Goal: Transaction & Acquisition: Obtain resource

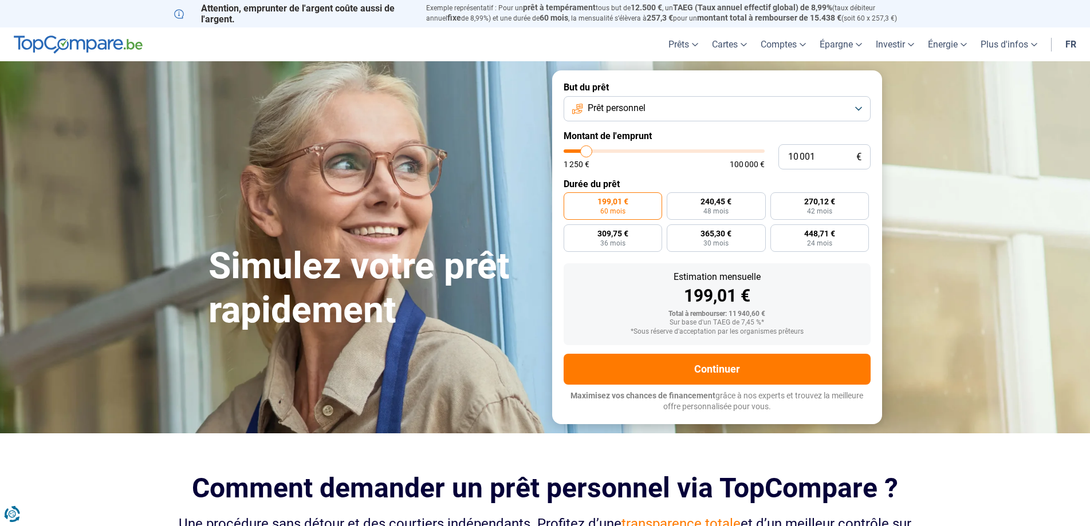
click at [727, 108] on button "Prêt personnel" at bounding box center [716, 108] width 307 height 25
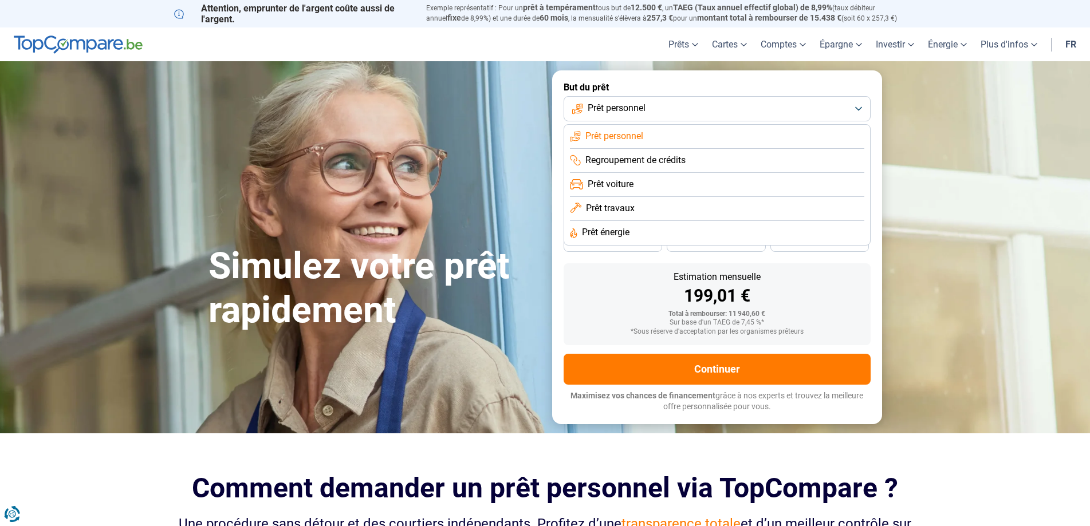
click at [727, 108] on button "Prêt personnel" at bounding box center [716, 108] width 307 height 25
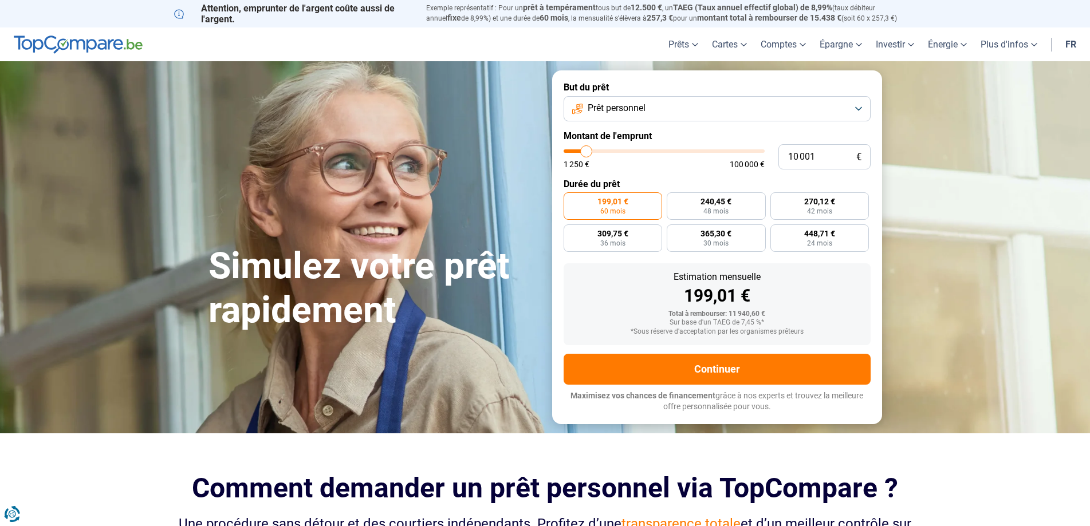
type input "11 750"
type input "11750"
type input "12 000"
type input "12000"
type input "12 750"
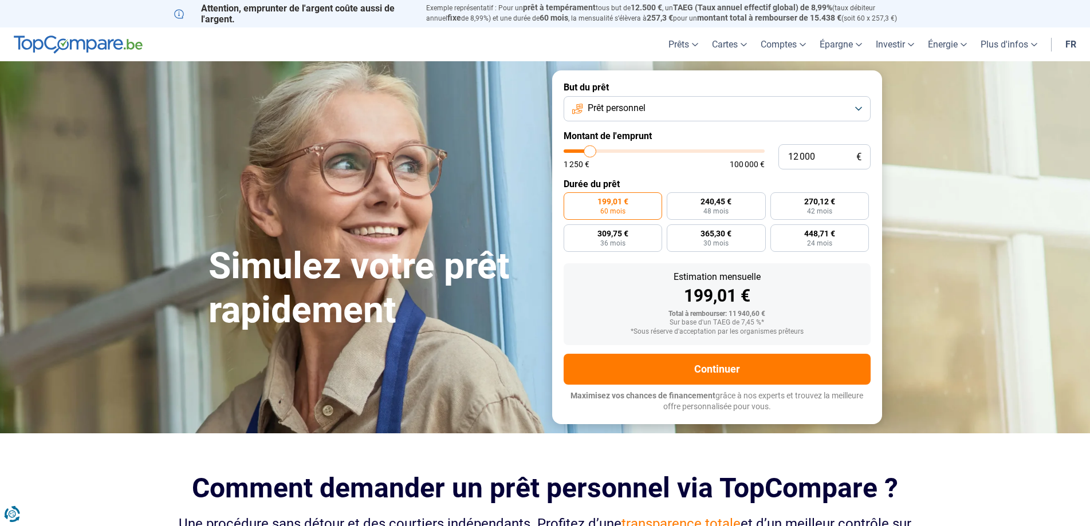
type input "12750"
type input "13 250"
type input "13250"
type input "14 250"
type input "14250"
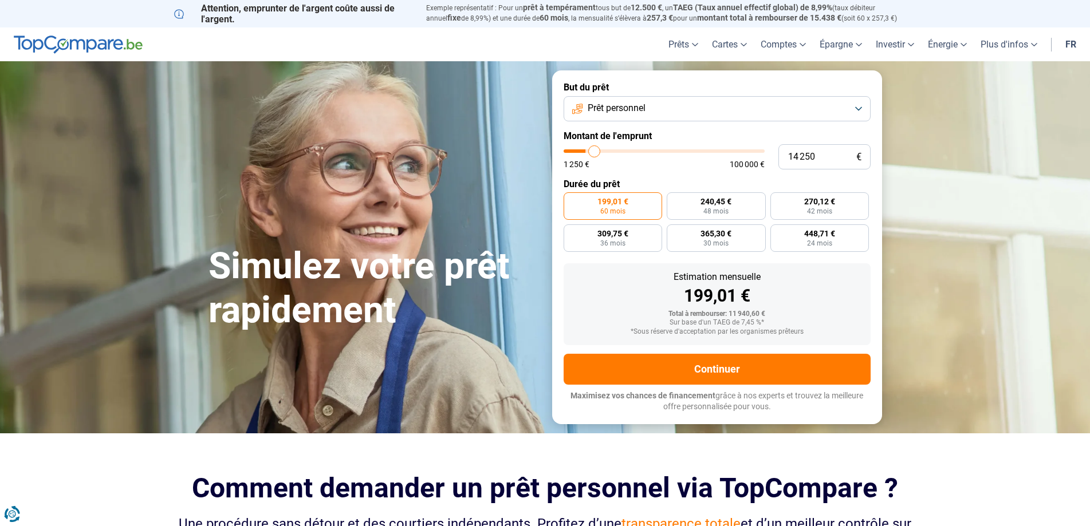
type input "14 750"
type input "14750"
type input "15 500"
type input "15500"
type input "16 500"
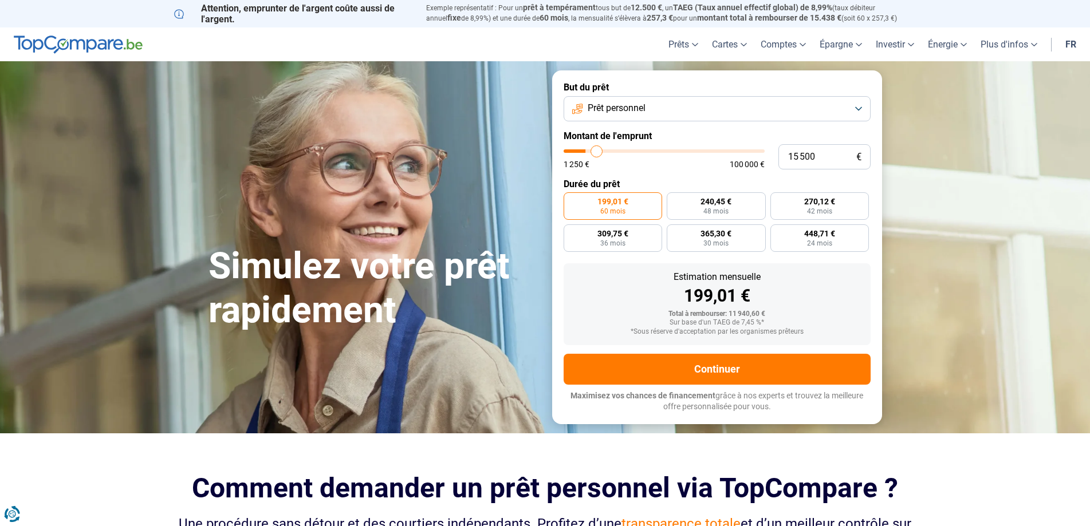
type input "16500"
type input "17 000"
type input "17000"
type input "17 750"
type input "17750"
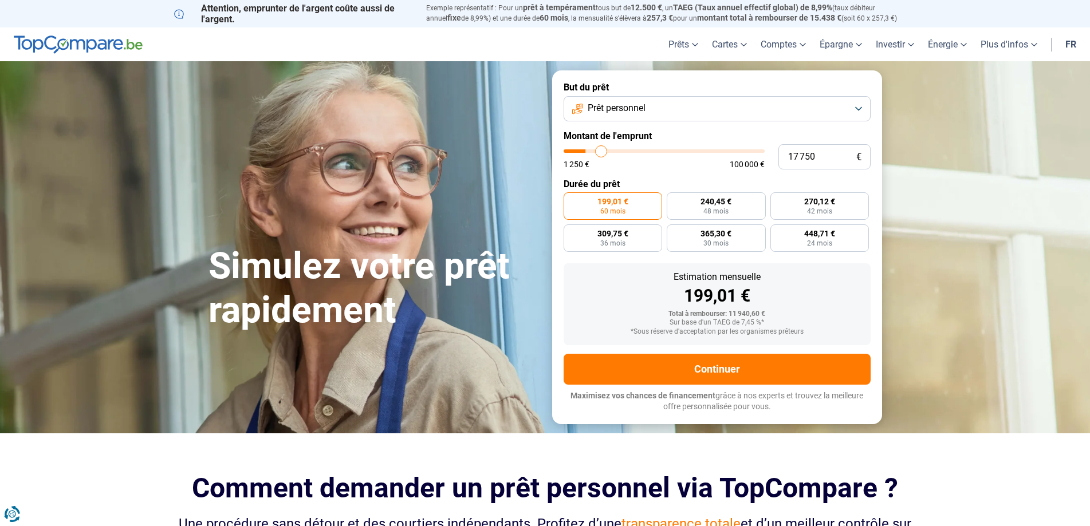
type input "18 000"
type input "18000"
type input "18 750"
type input "18750"
type input "19 000"
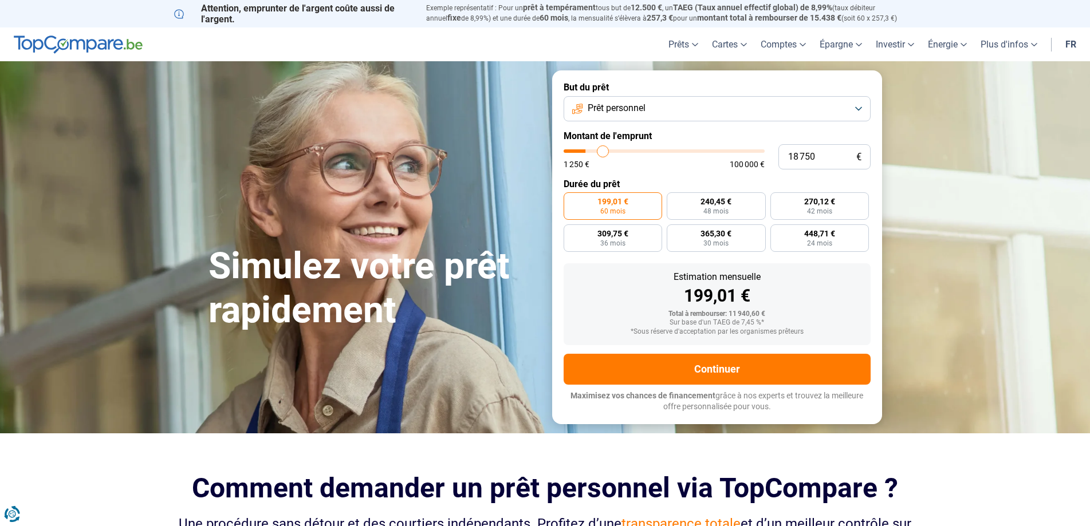
type input "19000"
type input "19 250"
type input "19250"
type input "19 750"
type input "19750"
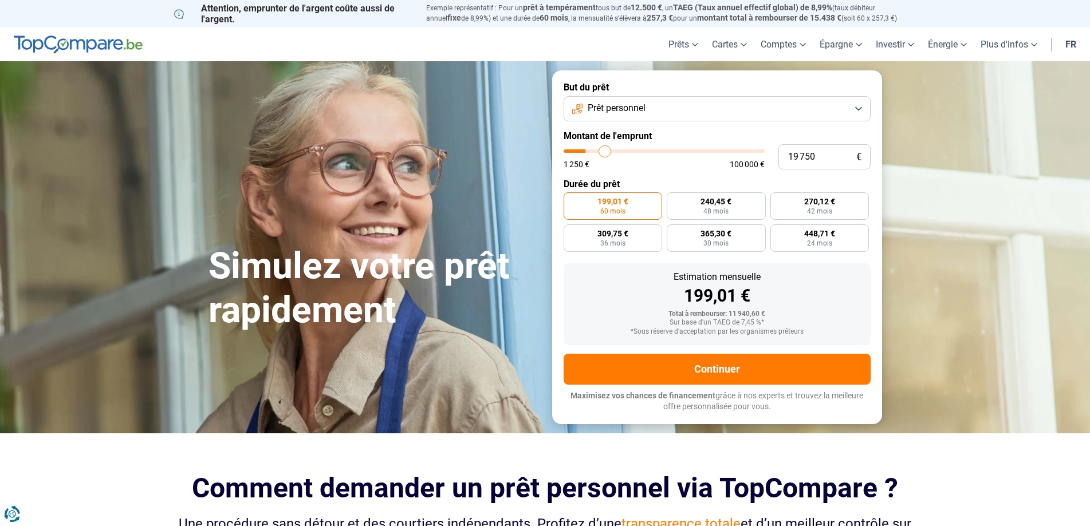
type input "20 000"
type input "20000"
type input "20 250"
type input "20250"
type input "20 500"
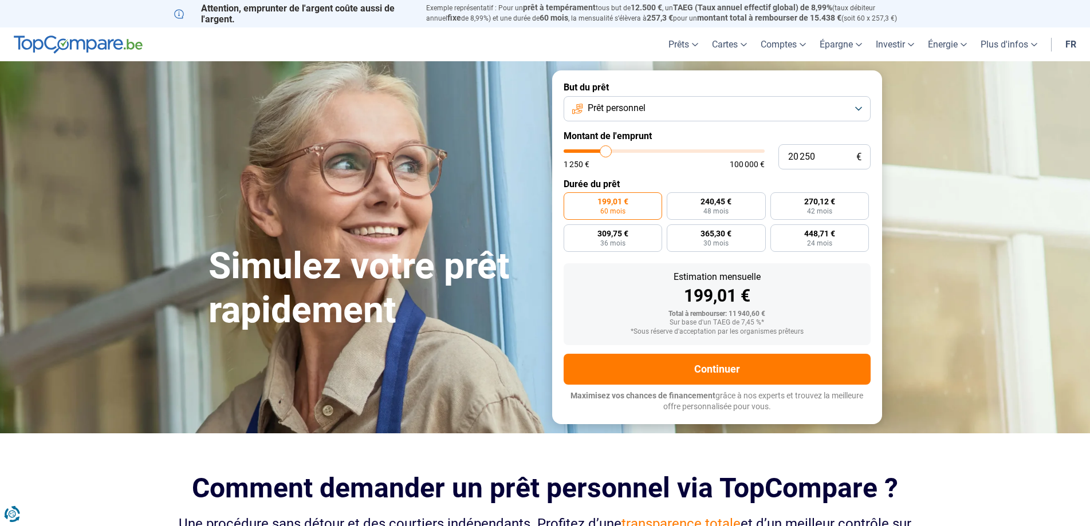
type input "20500"
type input "20 750"
type input "20750"
type input "20 500"
type input "20500"
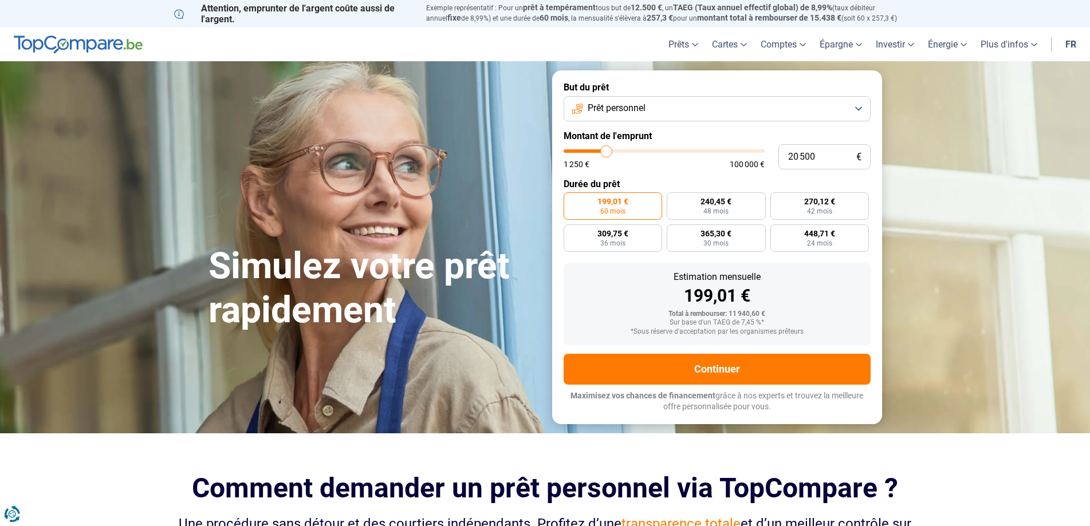
type input "19 750"
type input "19750"
type input "18 500"
type input "18500"
type input "17 250"
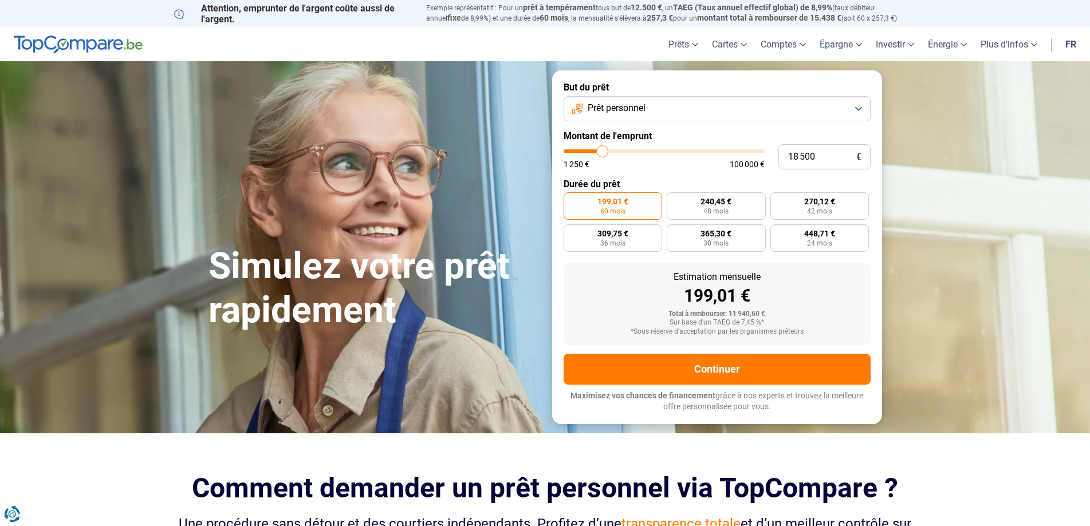
type input "17250"
type input "15 750"
type input "15750"
type input "14 250"
type input "14250"
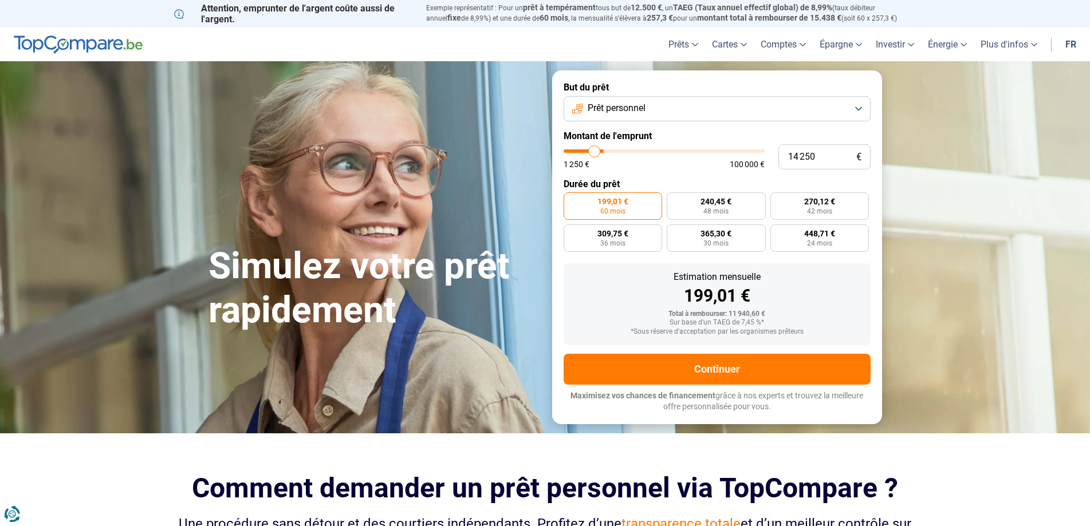
type input "12 000"
type input "12000"
type input "11 500"
type input "11500"
type input "10 500"
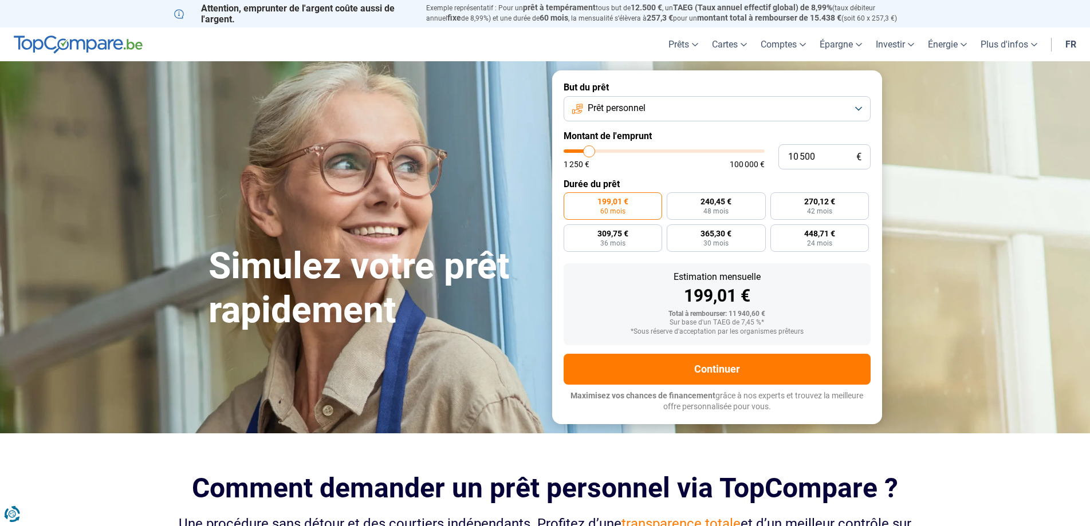
type input "10500"
type input "10 250"
type input "10250"
type input "10 000"
type input "10000"
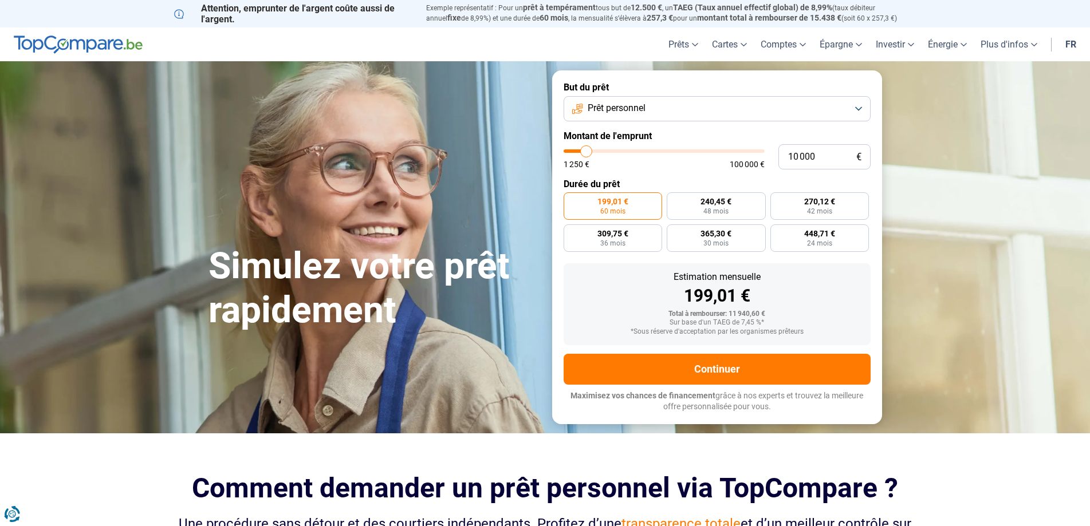
type input "9 000"
type input "9000"
type input "8 750"
type input "8750"
type input "8 250"
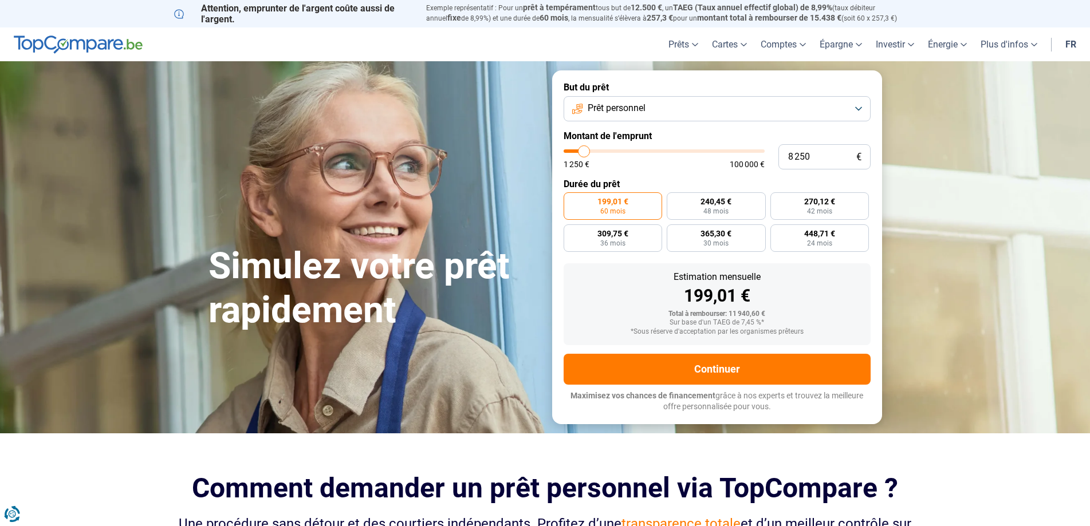
type input "8250"
type input "8 000"
type input "8000"
type input "7 250"
type input "7250"
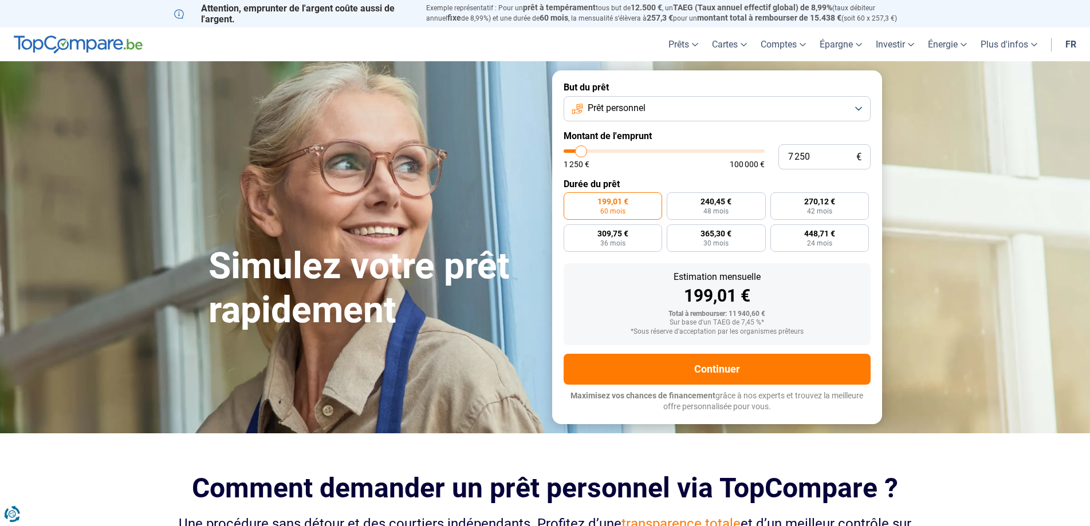
type input "6 750"
type input "6750"
type input "6 500"
type input "6500"
type input "5 500"
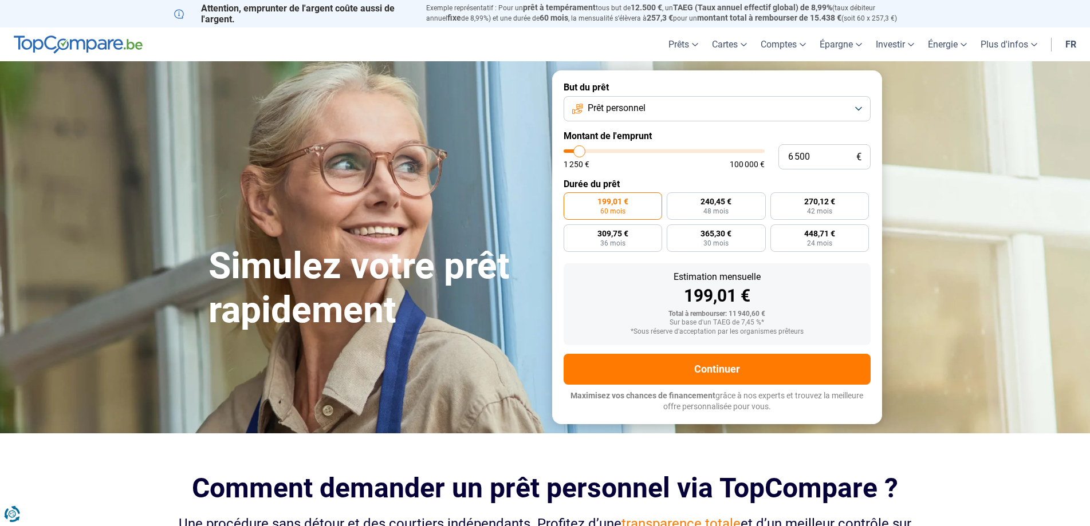
type input "5500"
type input "5 250"
type input "5250"
type input "4 500"
type input "4500"
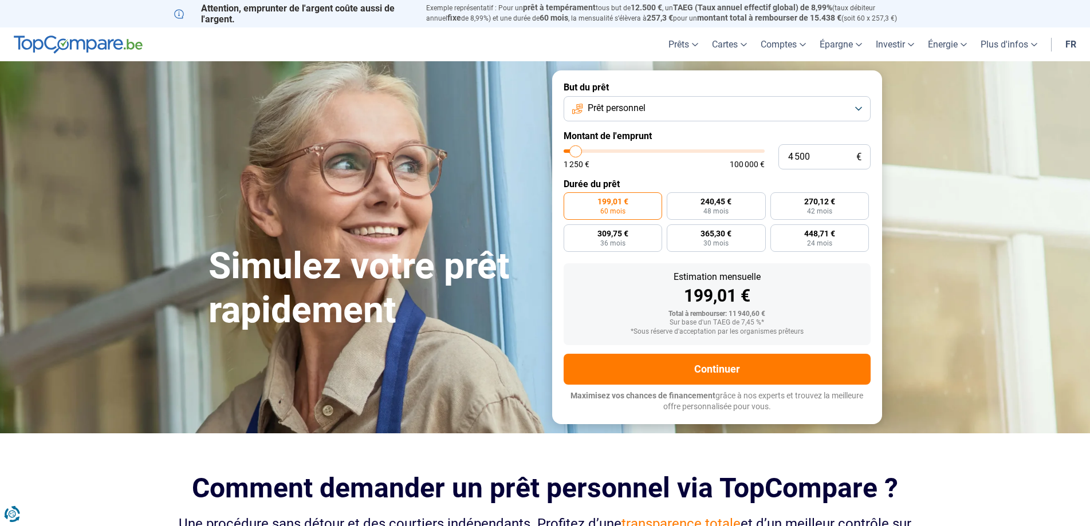
type input "4 250"
type input "4250"
type input "3 750"
type input "3750"
type input "3 000"
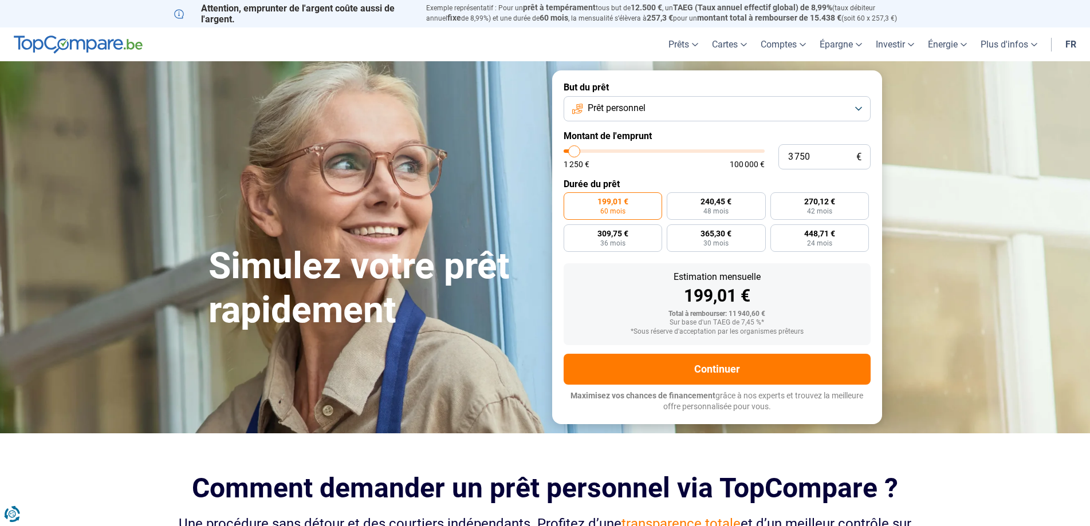
type input "3000"
type input "2 500"
type input "2500"
type input "2 250"
type input "2250"
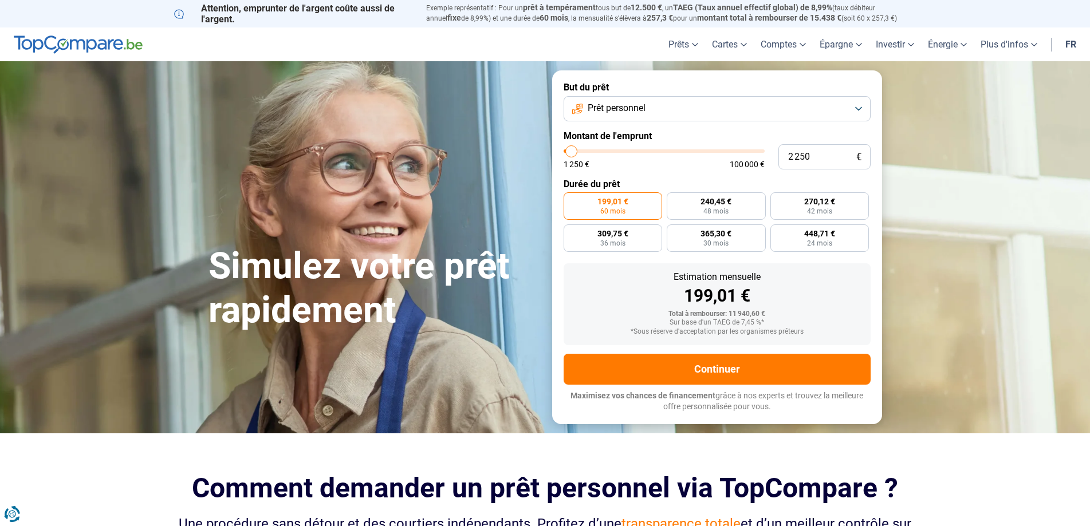
type input "1 250"
type input "1250"
type input "1 500"
type input "1500"
type input "2 000"
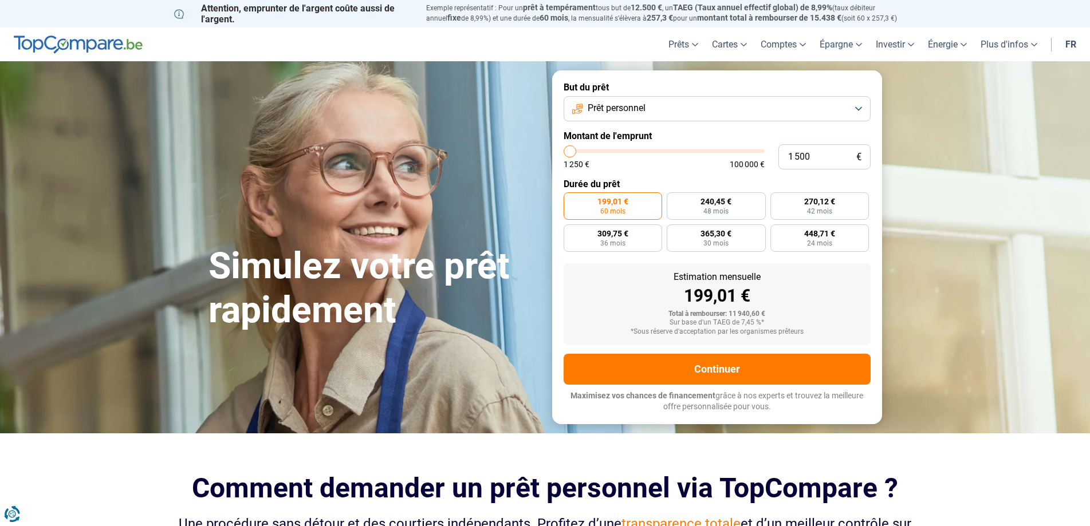
type input "2000"
type input "2 250"
type input "2250"
type input "2 500"
type input "2500"
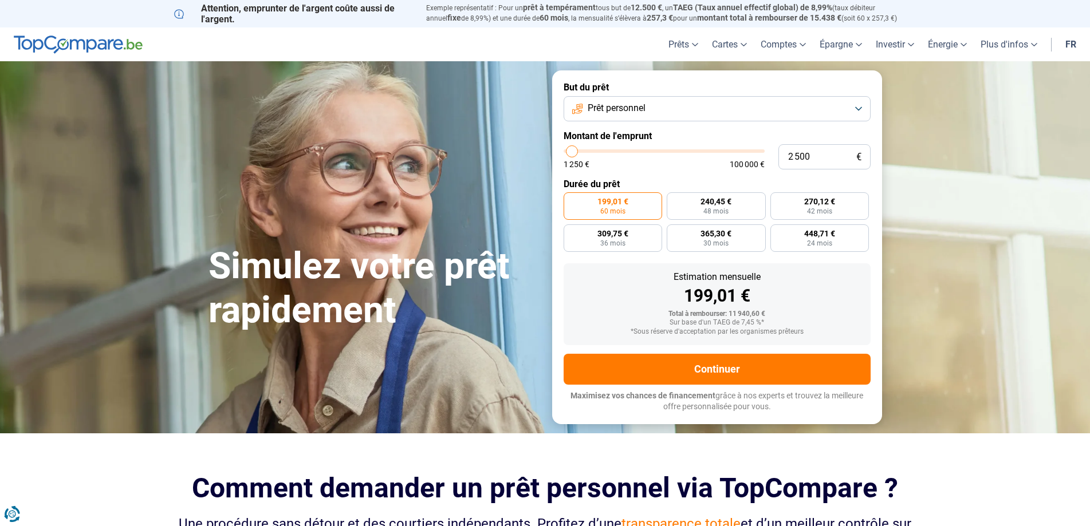
type input "2 750"
type input "2750"
type input "3 000"
type input "3000"
type input "3 500"
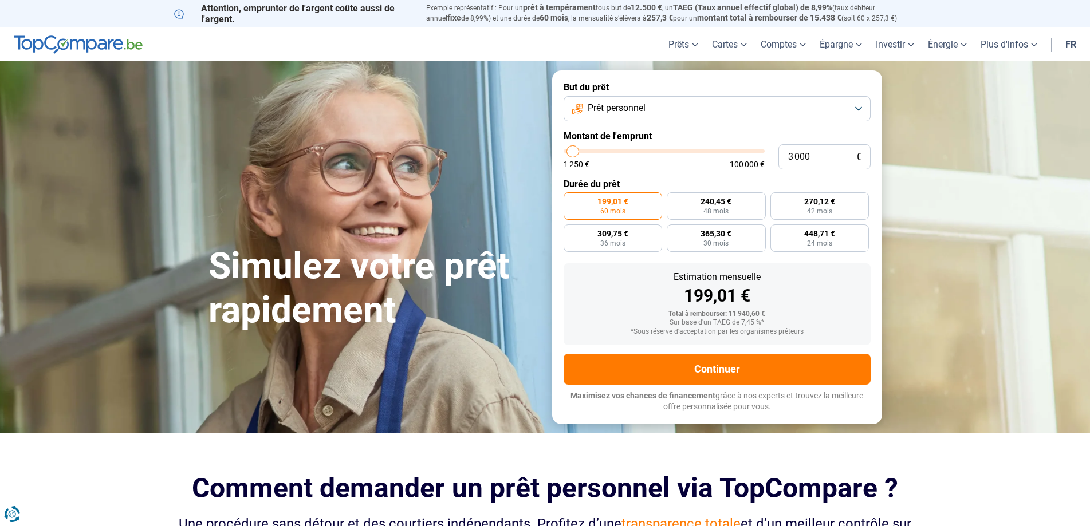
type input "3500"
type input "3 750"
type input "3750"
type input "4 000"
drag, startPoint x: 590, startPoint y: 152, endPoint x: 575, endPoint y: 155, distance: 15.7
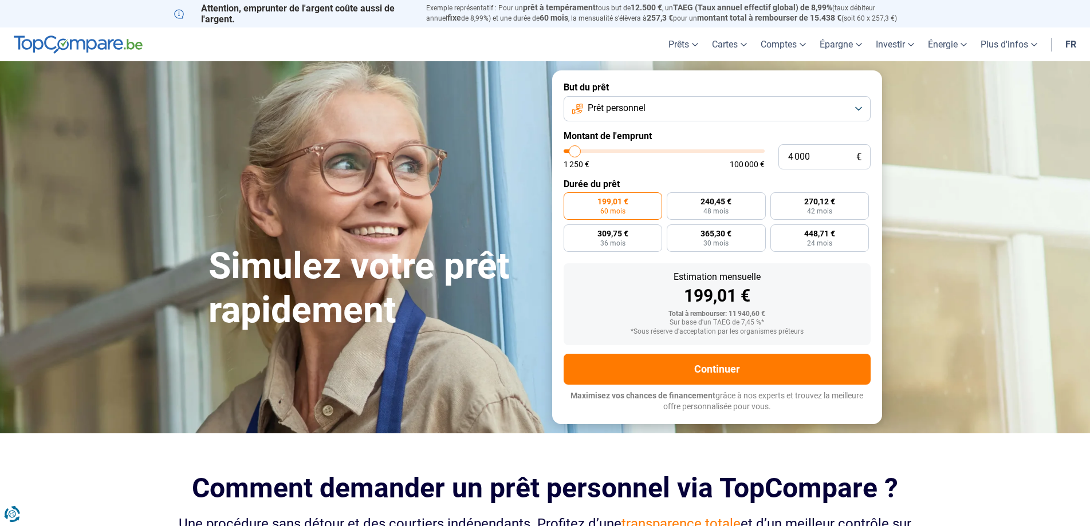
type input "4000"
click at [575, 153] on input "range" at bounding box center [663, 150] width 201 height 3
radio input "true"
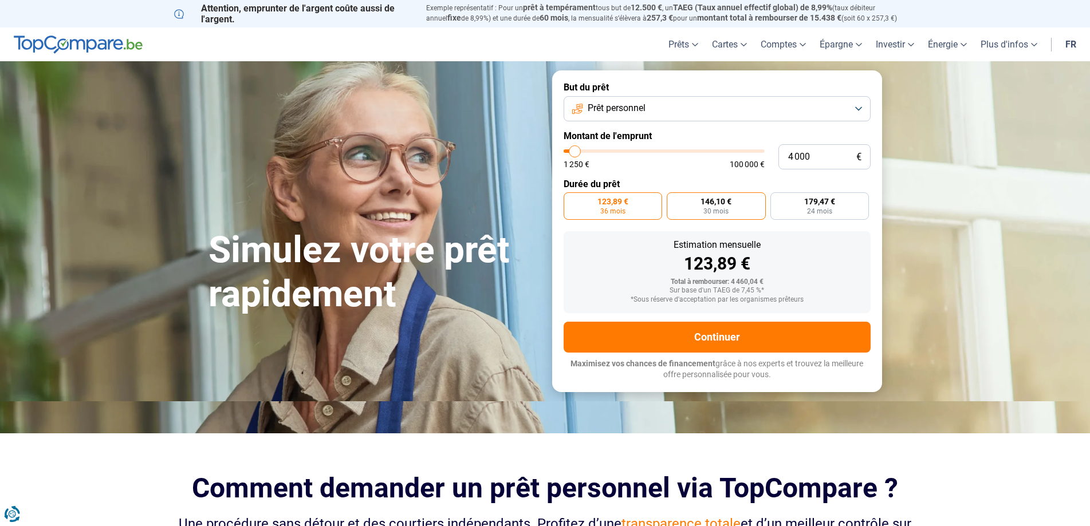
click at [729, 207] on label "146,10 € 30 mois" at bounding box center [716, 205] width 99 height 27
click at [674, 200] on input "146,10 € 30 mois" at bounding box center [670, 195] width 7 height 7
radio input "true"
click at [632, 207] on label "123,89 € 36 mois" at bounding box center [612, 205] width 99 height 27
click at [571, 200] on input "123,89 € 36 mois" at bounding box center [566, 195] width 7 height 7
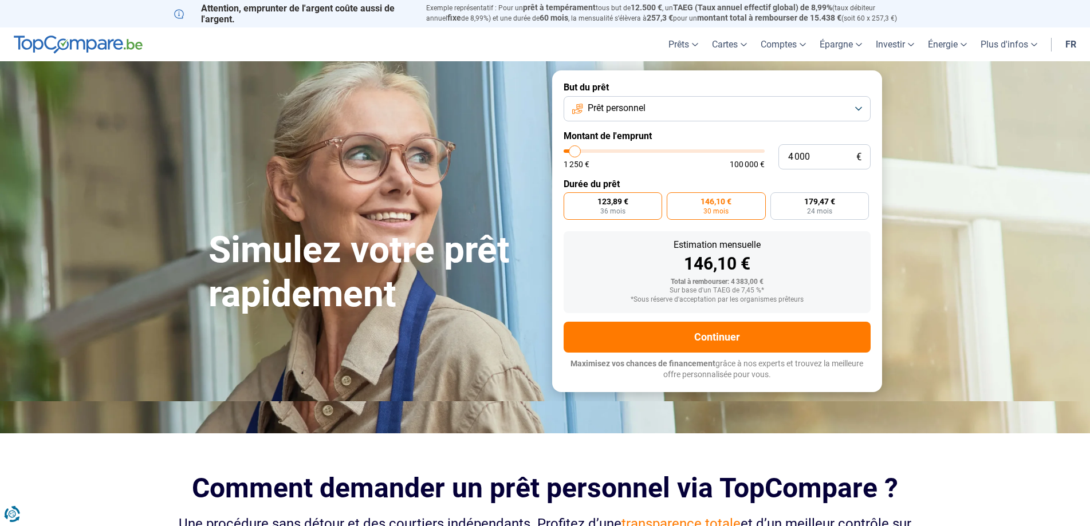
radio input "true"
click at [708, 202] on span "146,10 €" at bounding box center [715, 202] width 31 height 8
click at [674, 200] on input "146,10 € 30 mois" at bounding box center [670, 195] width 7 height 7
radio input "true"
click at [804, 205] on span "179,47 €" at bounding box center [819, 202] width 31 height 8
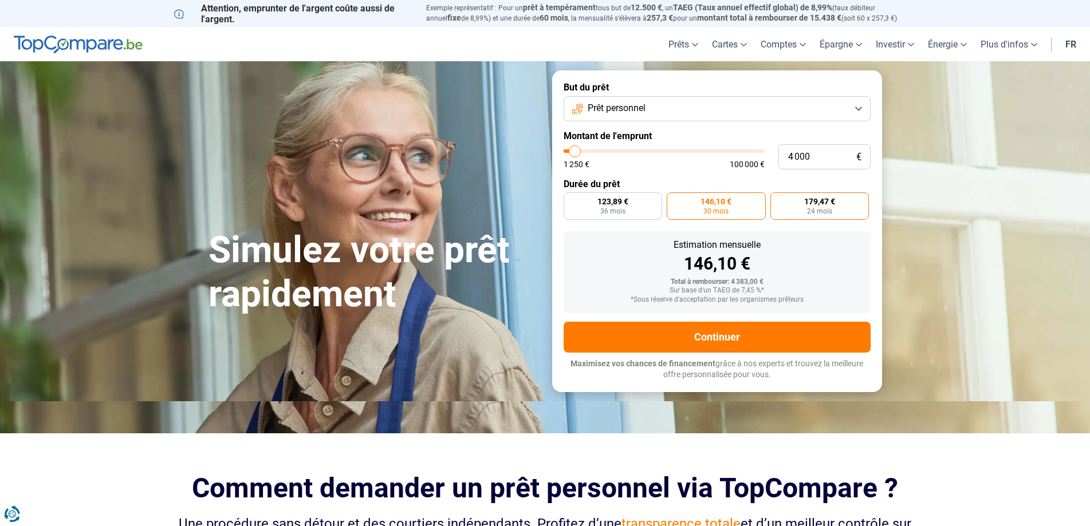
click at [778, 200] on input "179,47 € 24 mois" at bounding box center [773, 195] width 7 height 7
radio input "true"
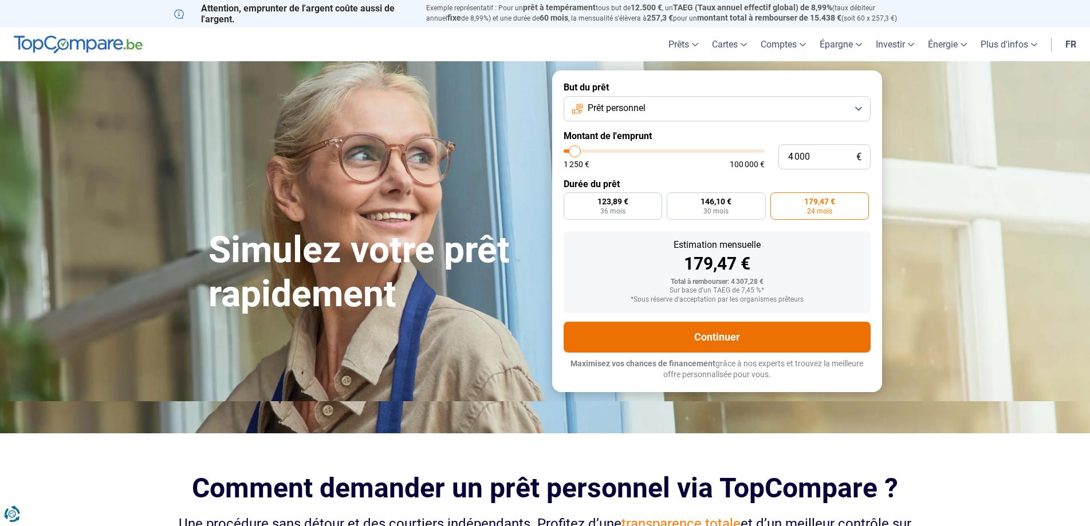
click at [723, 335] on button "Continuer" at bounding box center [716, 337] width 307 height 31
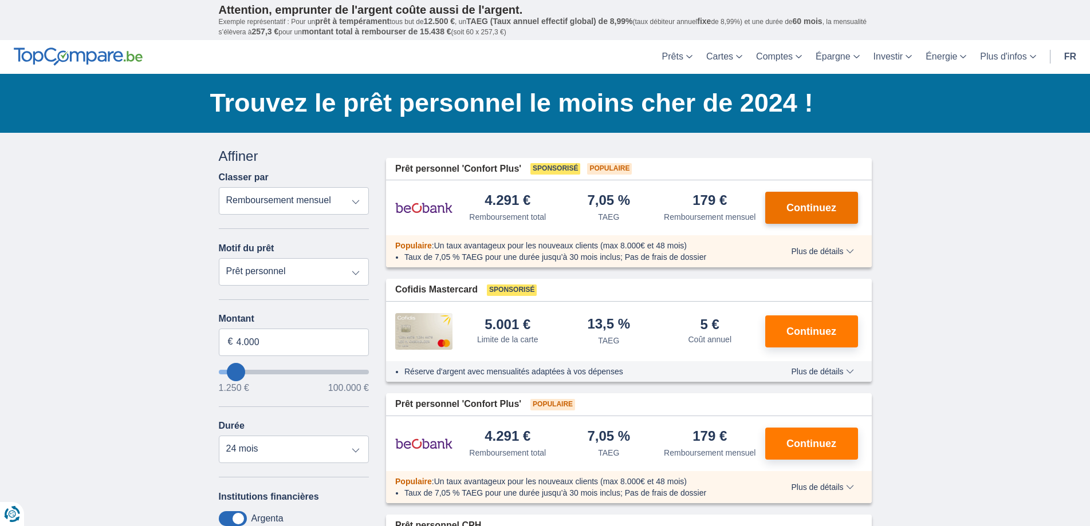
click at [793, 213] on span "Continuez" at bounding box center [811, 208] width 50 height 10
